Goal: Use online tool/utility: Utilize a website feature to perform a specific function

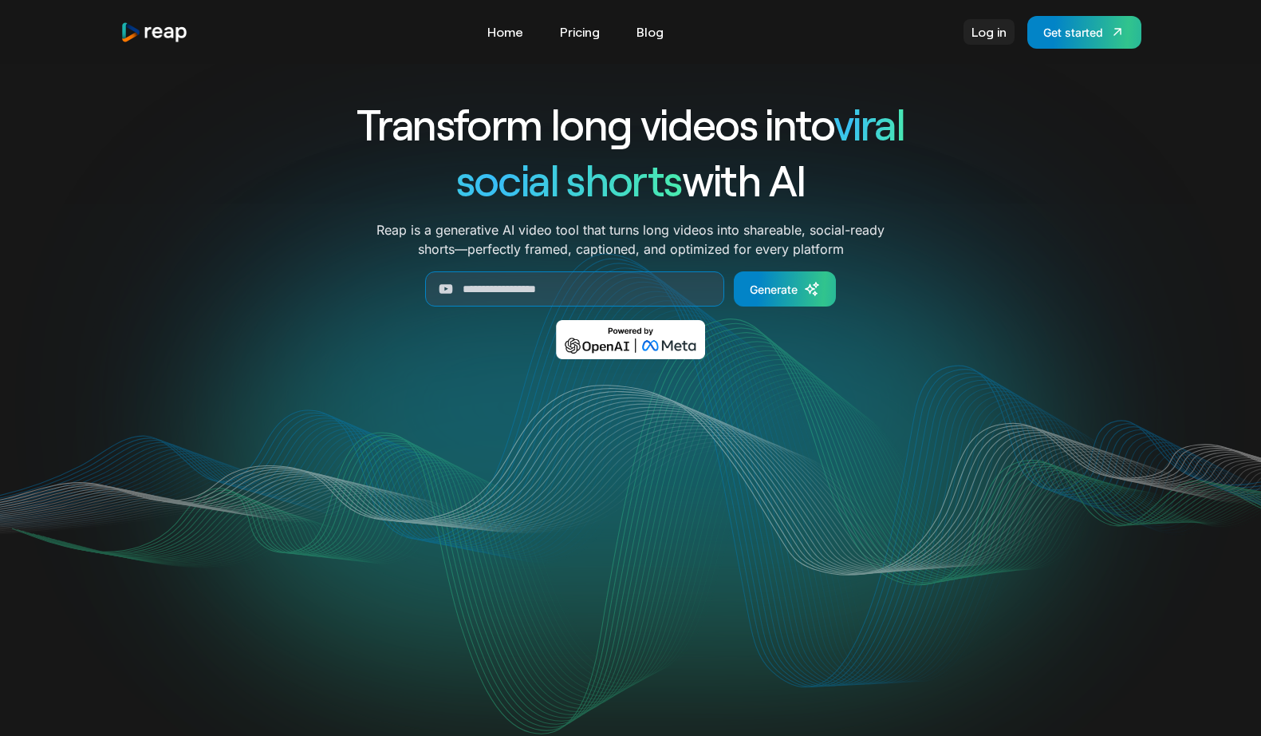
click at [987, 30] on link "Log in" at bounding box center [989, 32] width 51 height 26
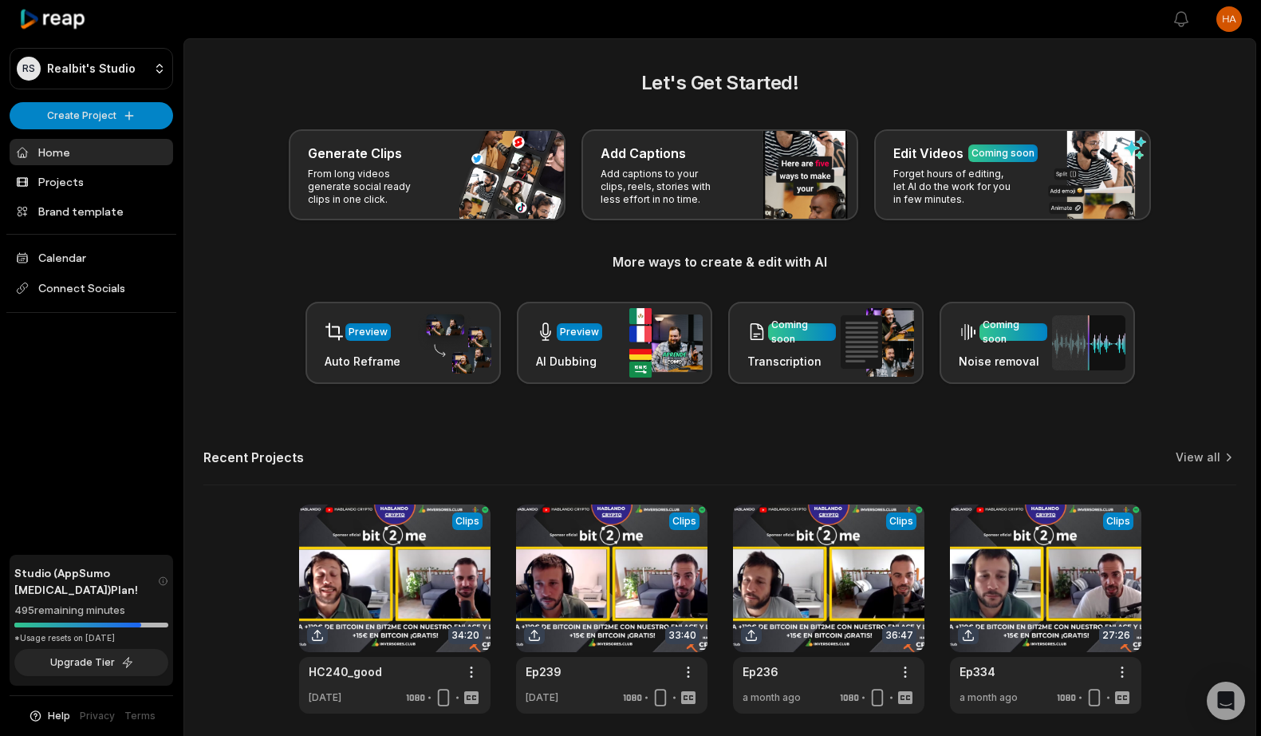
click at [316, 84] on h2 "Let's Get Started!" at bounding box center [719, 83] width 1033 height 29
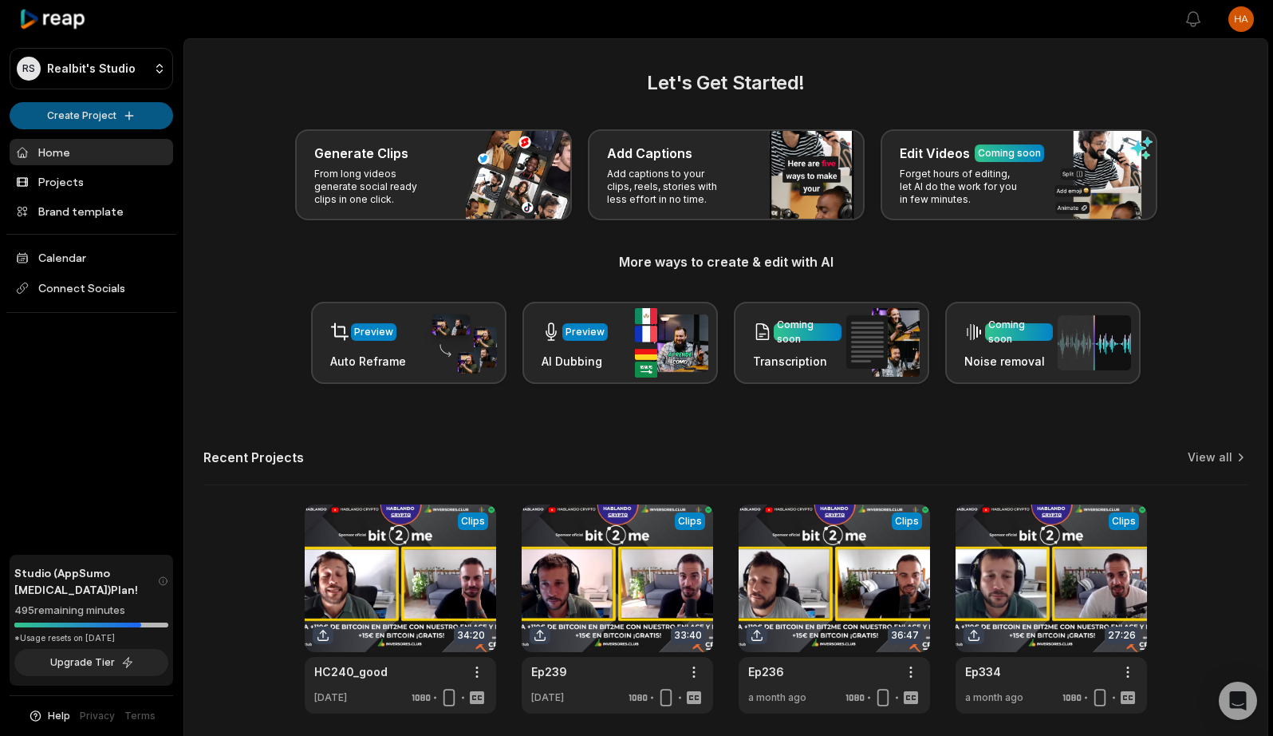
click at [62, 116] on html "RS Realbit's Studio Create Project Home Projects Brand template Calendar Connec…" at bounding box center [636, 368] width 1273 height 736
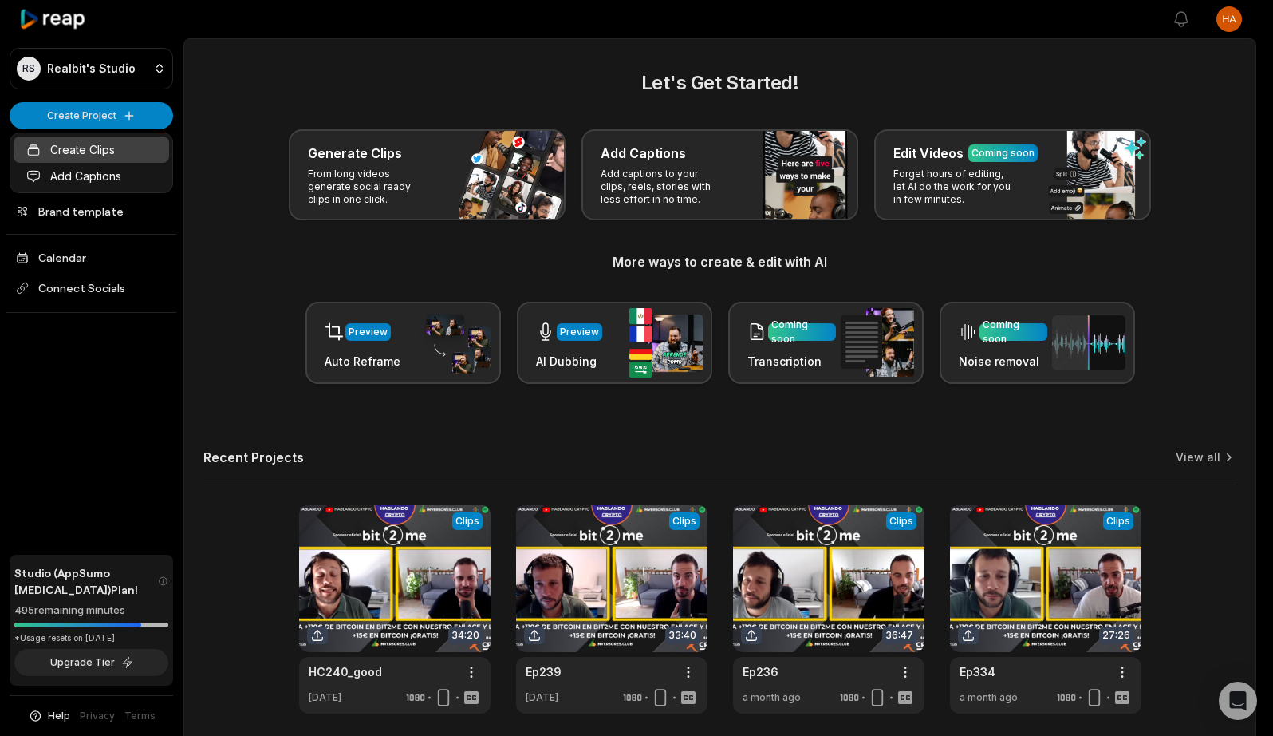
click at [91, 152] on link "Create Clips" at bounding box center [92, 149] width 156 height 26
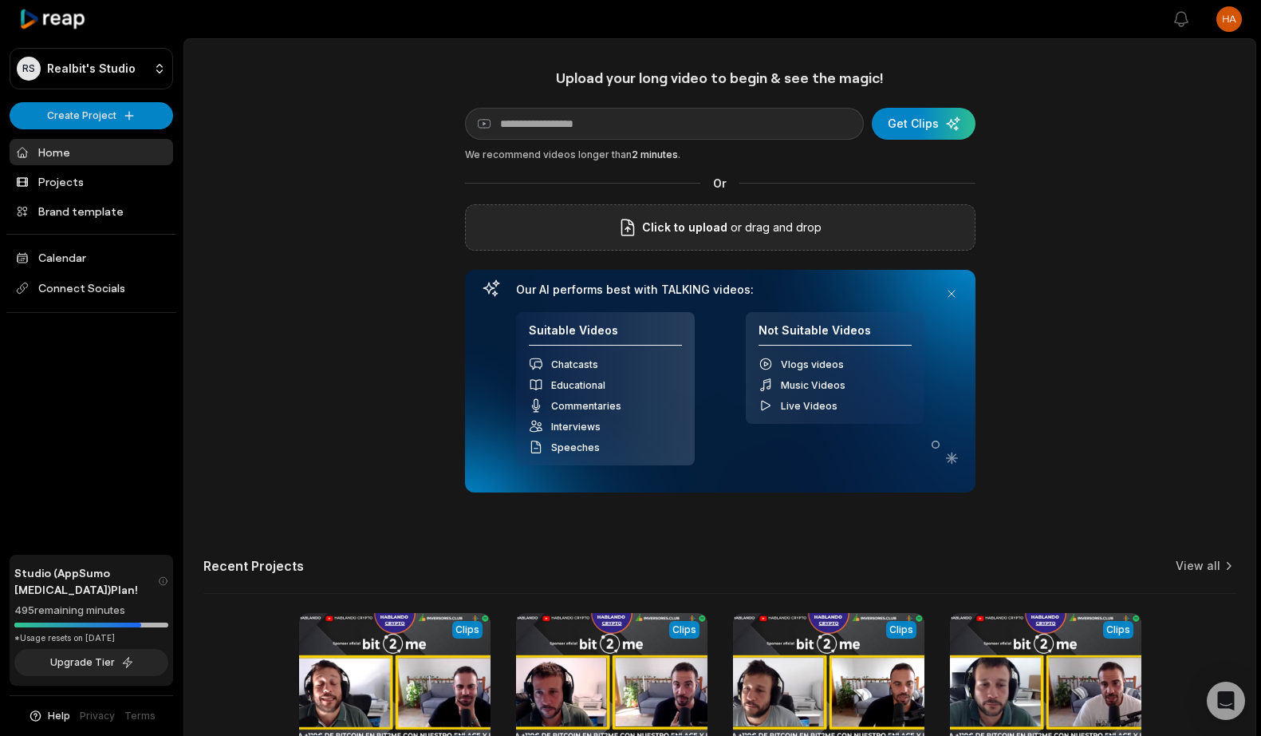
click at [768, 222] on p "or drag and drop" at bounding box center [775, 227] width 94 height 19
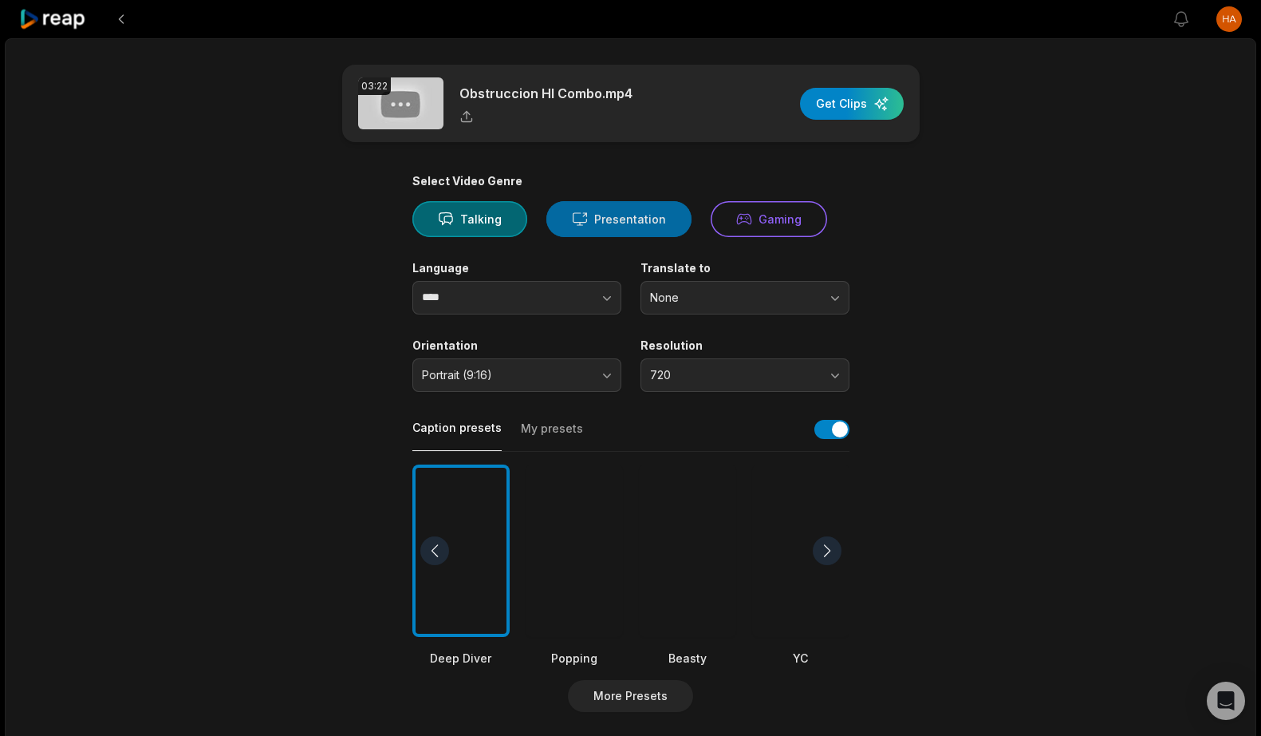
click at [618, 223] on button "Presentation" at bounding box center [619, 219] width 145 height 36
click at [720, 302] on span "None" at bounding box center [734, 297] width 168 height 14
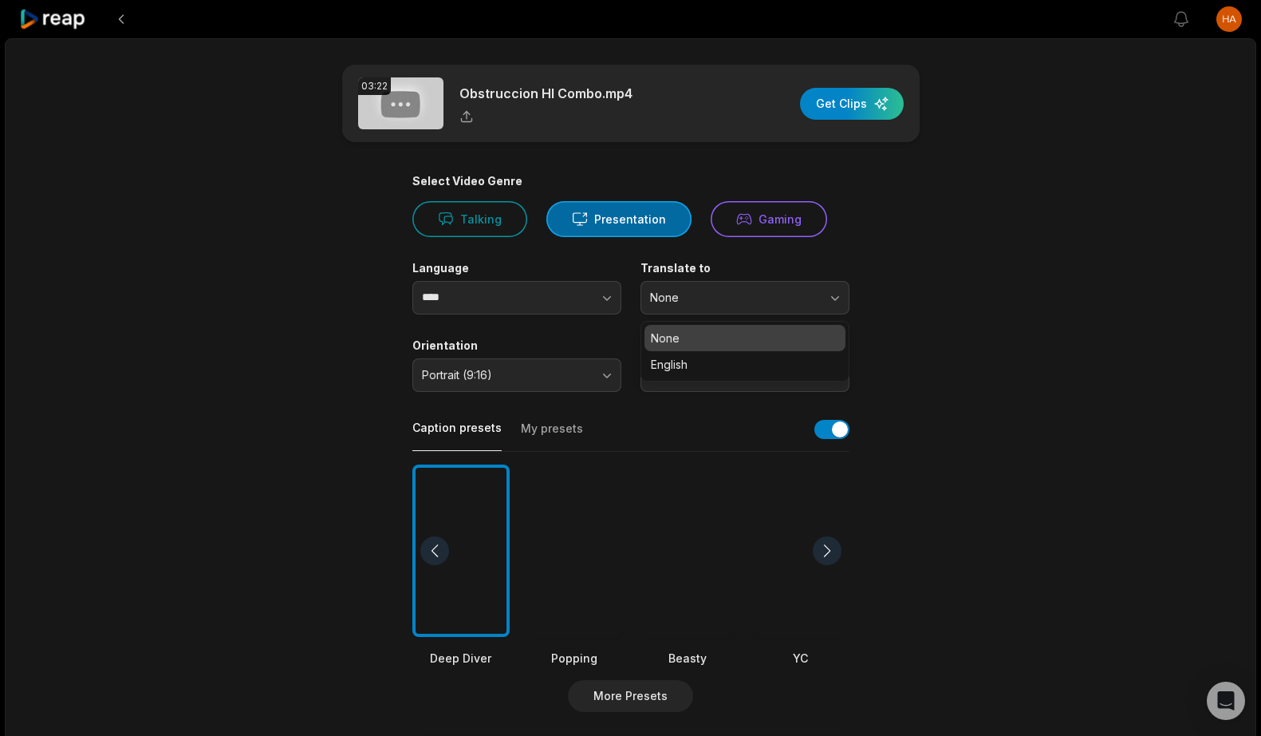
click at [965, 274] on main "03:22 Obstruccion HI Combo.mp4 Get Clips Select Video Genre Talking Presentatio…" at bounding box center [631, 550] width 772 height 970
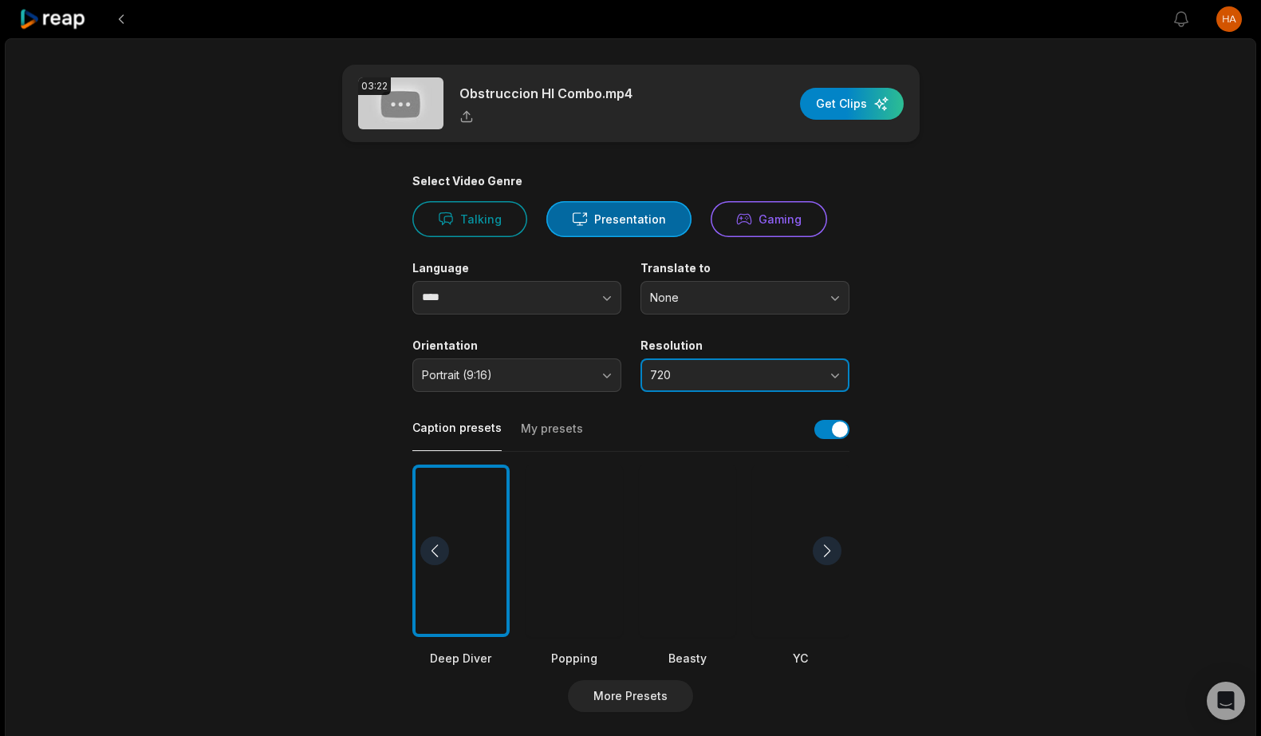
click at [760, 361] on button "720" at bounding box center [745, 375] width 209 height 34
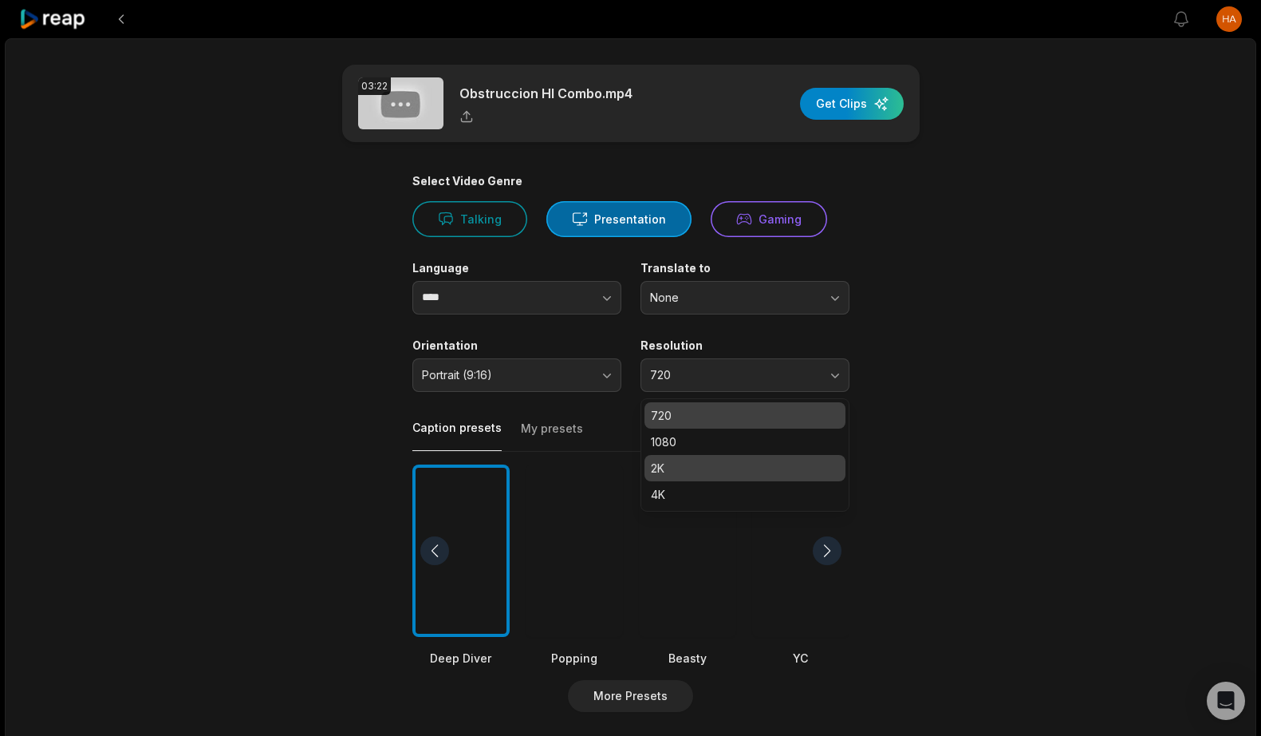
click at [681, 444] on p "1080" at bounding box center [745, 441] width 188 height 17
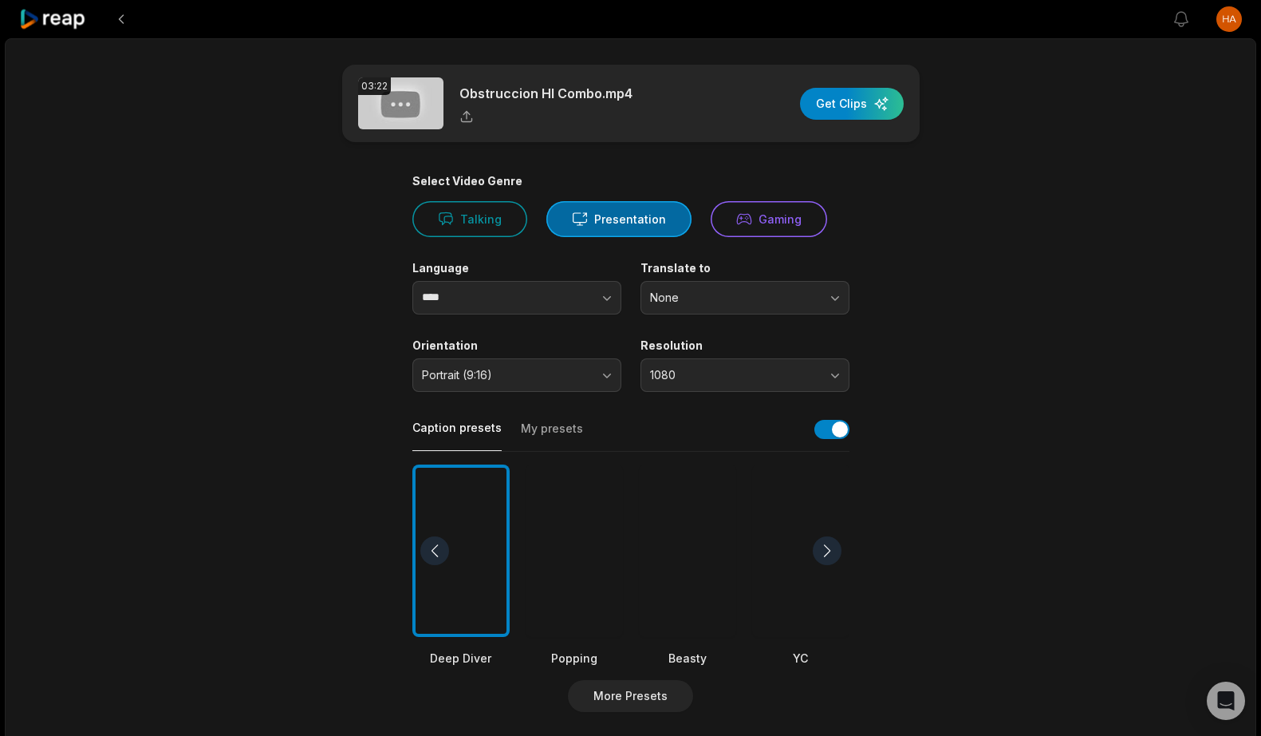
click at [677, 553] on div at bounding box center [687, 550] width 97 height 173
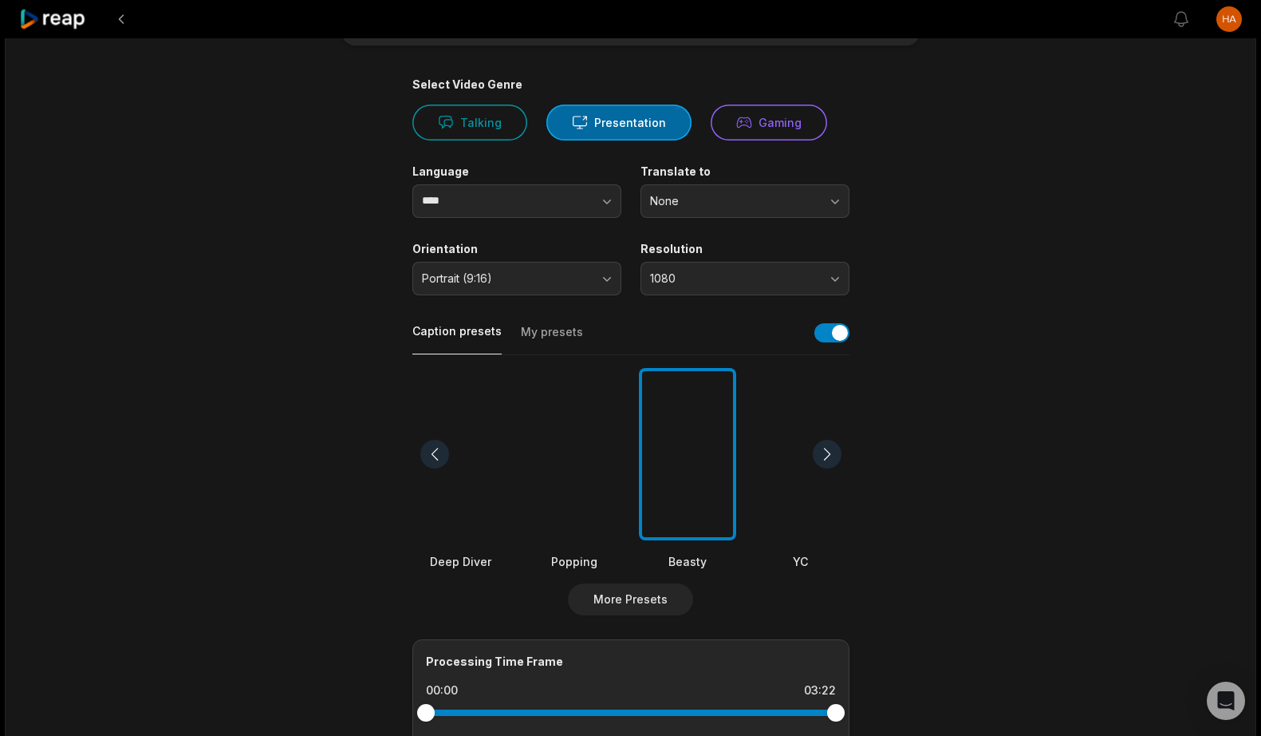
scroll to position [15, 0]
